Goal: Task Accomplishment & Management: Complete application form

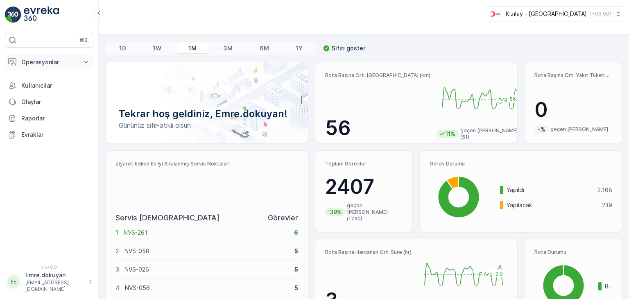
click at [51, 58] on p "Operasyonlar" at bounding box center [49, 62] width 56 height 8
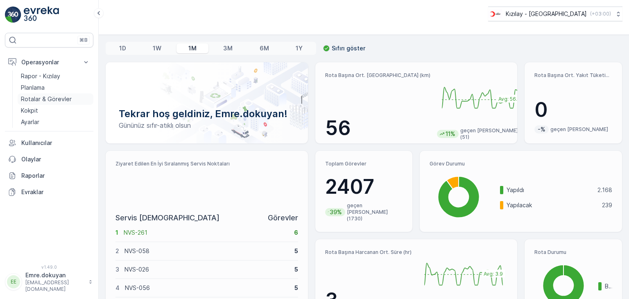
click at [45, 100] on p "Rotalar & Görevler" at bounding box center [46, 99] width 51 height 8
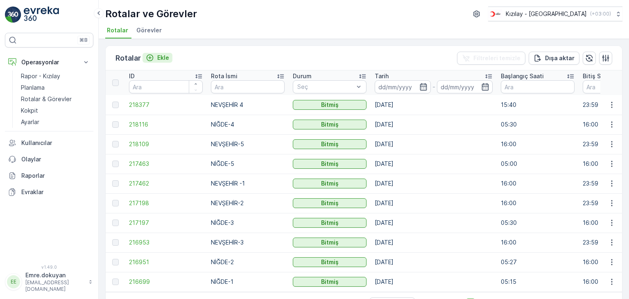
click at [163, 55] on p "Ekle" at bounding box center [163, 58] width 12 height 8
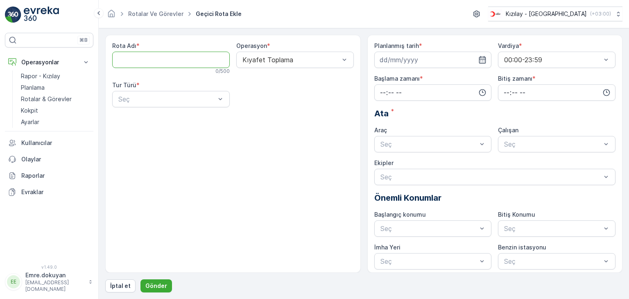
click at [151, 61] on Adı "Rota Adı" at bounding box center [170, 60] width 117 height 16
type Adı "NİĞDE-1"
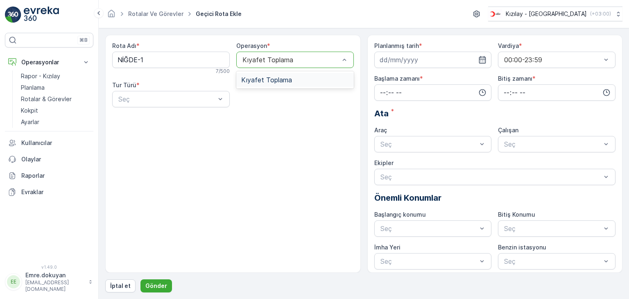
click at [266, 59] on div at bounding box center [291, 59] width 99 height 7
drag, startPoint x: 257, startPoint y: 82, endPoint x: 221, endPoint y: 94, distance: 37.9
click at [256, 82] on span "Kıyafet Toplama" at bounding box center [266, 79] width 51 height 7
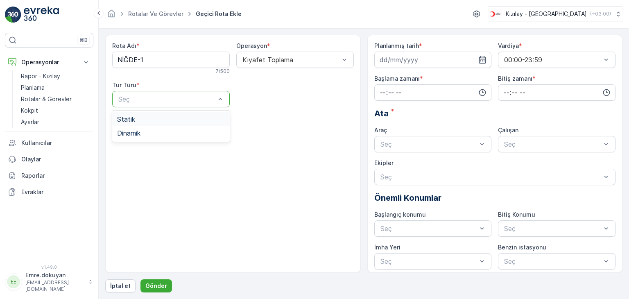
click at [151, 121] on div "Statik" at bounding box center [171, 118] width 108 height 7
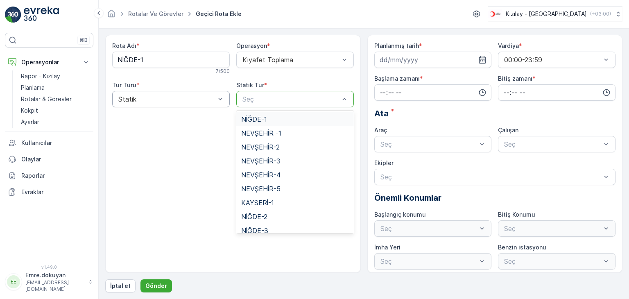
click at [277, 97] on div at bounding box center [291, 98] width 99 height 7
click at [258, 118] on span "NİĞDE-1" at bounding box center [254, 118] width 26 height 7
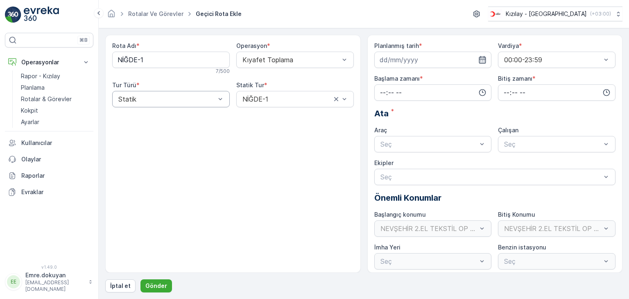
click at [481, 59] on icon "button" at bounding box center [482, 59] width 7 height 7
click at [431, 176] on div "28" at bounding box center [432, 176] width 13 height 13
type input "[DATE]"
click at [378, 92] on input "time" at bounding box center [432, 92] width 117 height 16
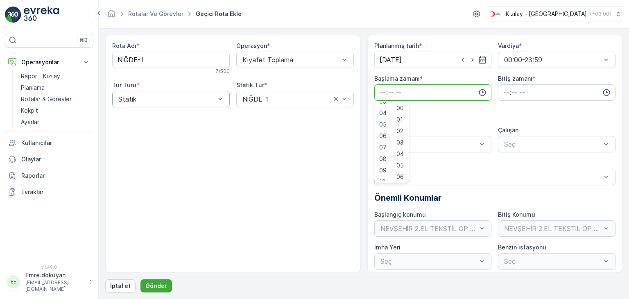
click at [383, 123] on span "05" at bounding box center [382, 124] width 7 height 8
click at [404, 108] on span "00" at bounding box center [399, 108] width 7 height 8
click at [393, 91] on input "05:00" at bounding box center [432, 92] width 117 height 16
click at [400, 167] on span "30" at bounding box center [399, 165] width 7 height 8
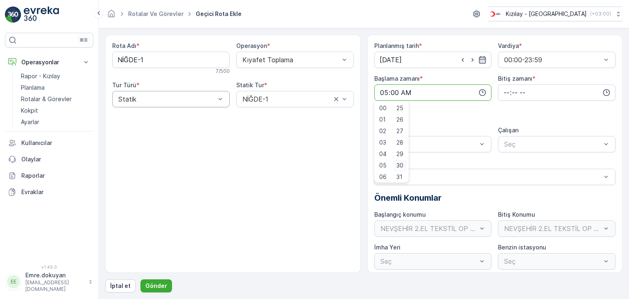
type input "05:30"
click at [503, 90] on input "time" at bounding box center [556, 92] width 117 height 16
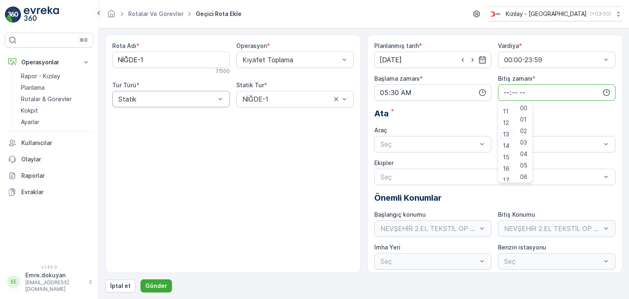
scroll to position [164, 0]
click at [505, 128] on span "16" at bounding box center [506, 128] width 7 height 8
type input "16:00"
click at [524, 108] on span "00" at bounding box center [523, 108] width 7 height 8
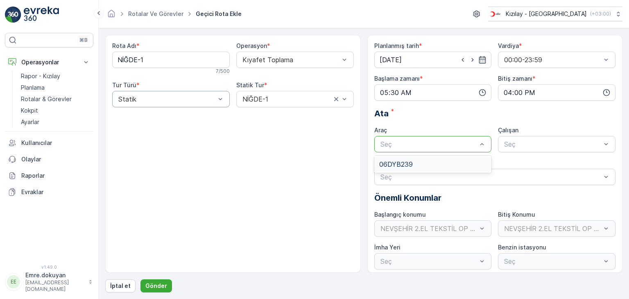
click at [413, 142] on div at bounding box center [428, 143] width 99 height 7
click at [410, 162] on span "06DYB239" at bounding box center [396, 163] width 34 height 7
click at [534, 144] on div at bounding box center [552, 143] width 99 height 7
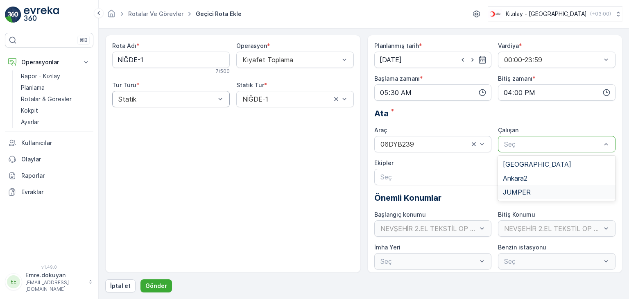
click at [518, 192] on span "JUMPER" at bounding box center [517, 191] width 28 height 7
click at [158, 285] on p "Gönder" at bounding box center [156, 286] width 22 height 8
